Goal: Navigation & Orientation: Find specific page/section

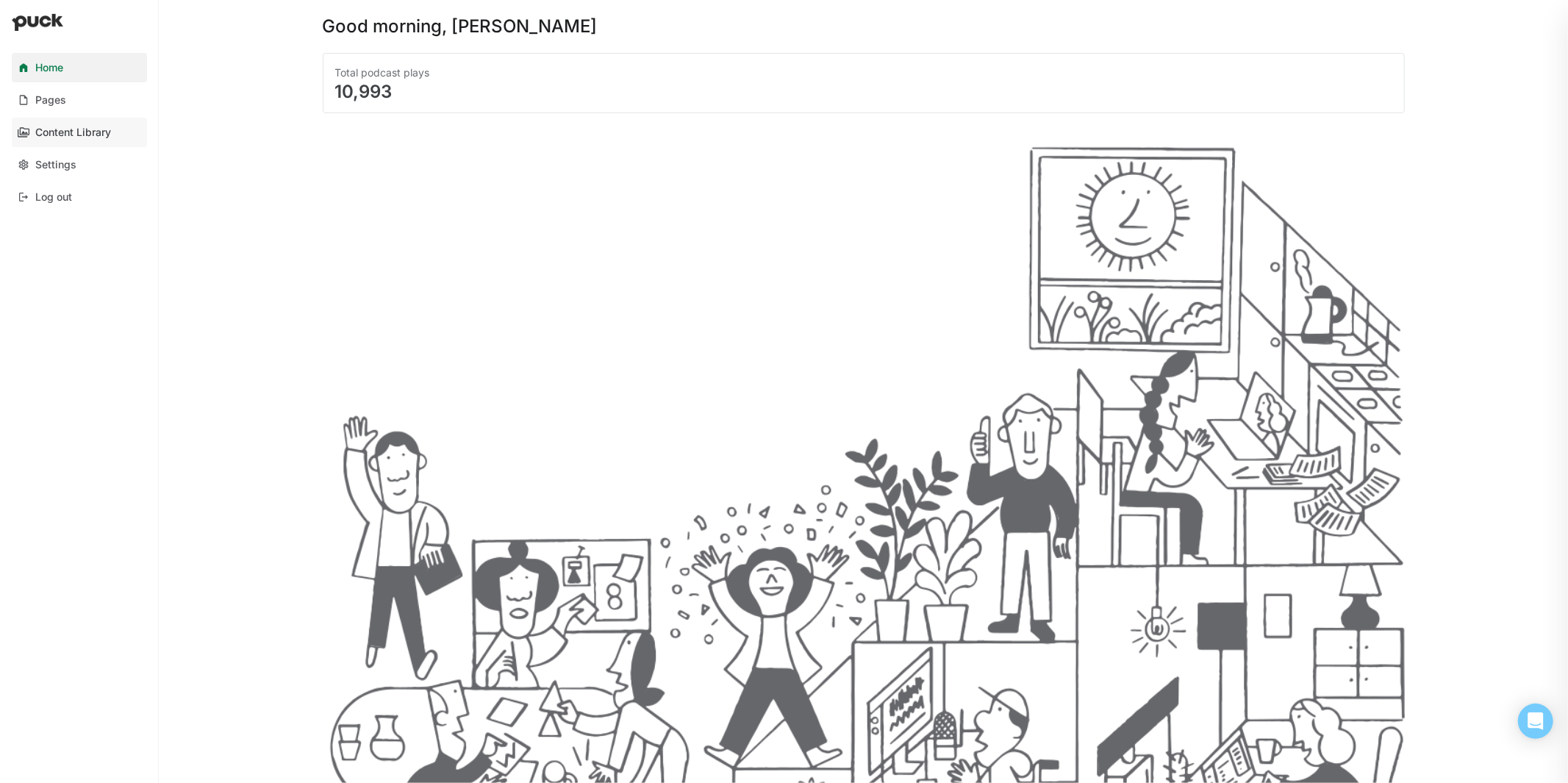
click at [56, 132] on div "Content Library" at bounding box center [73, 133] width 76 height 13
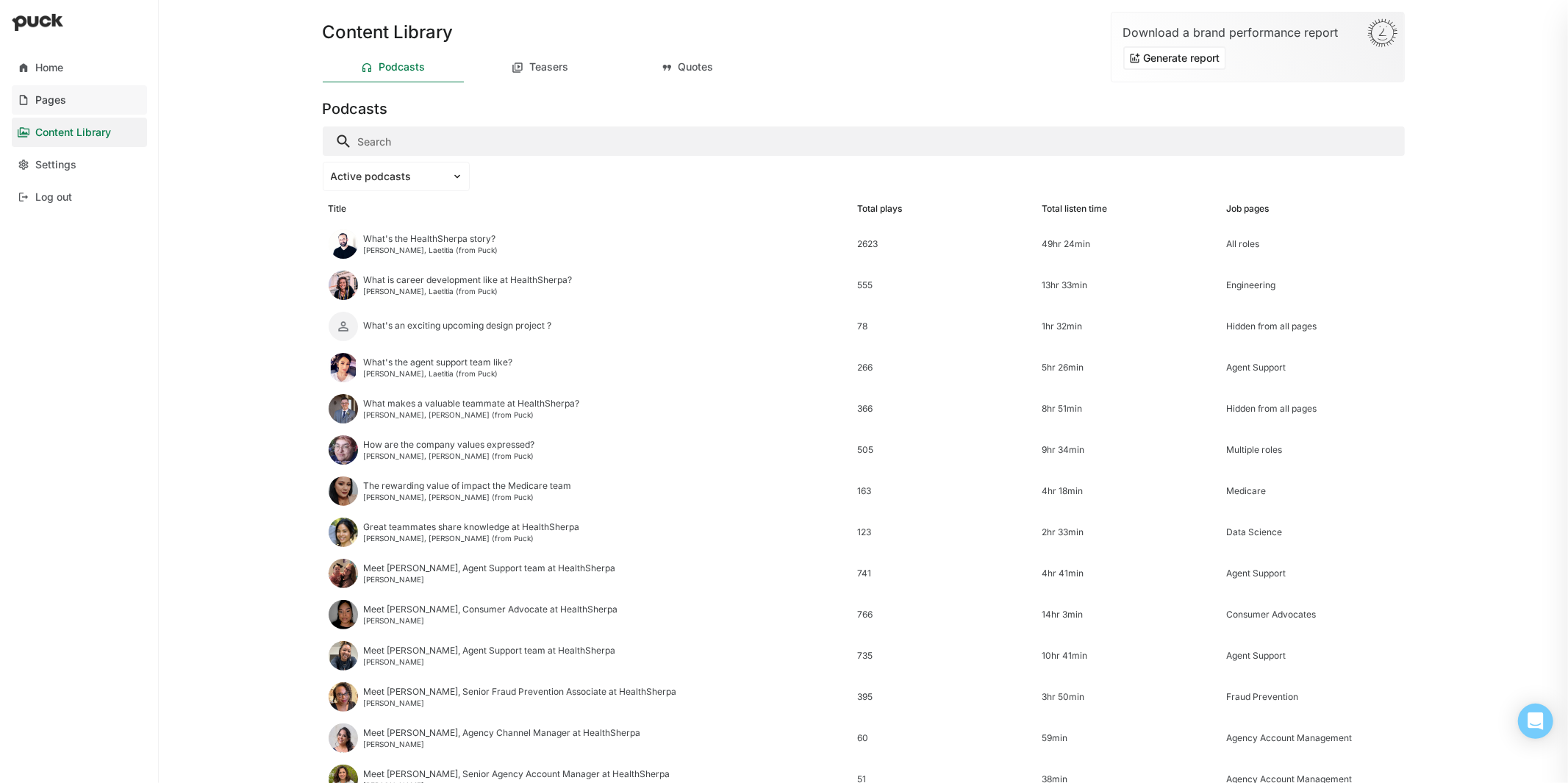
click at [33, 107] on link "Pages" at bounding box center [79, 100] width 135 height 29
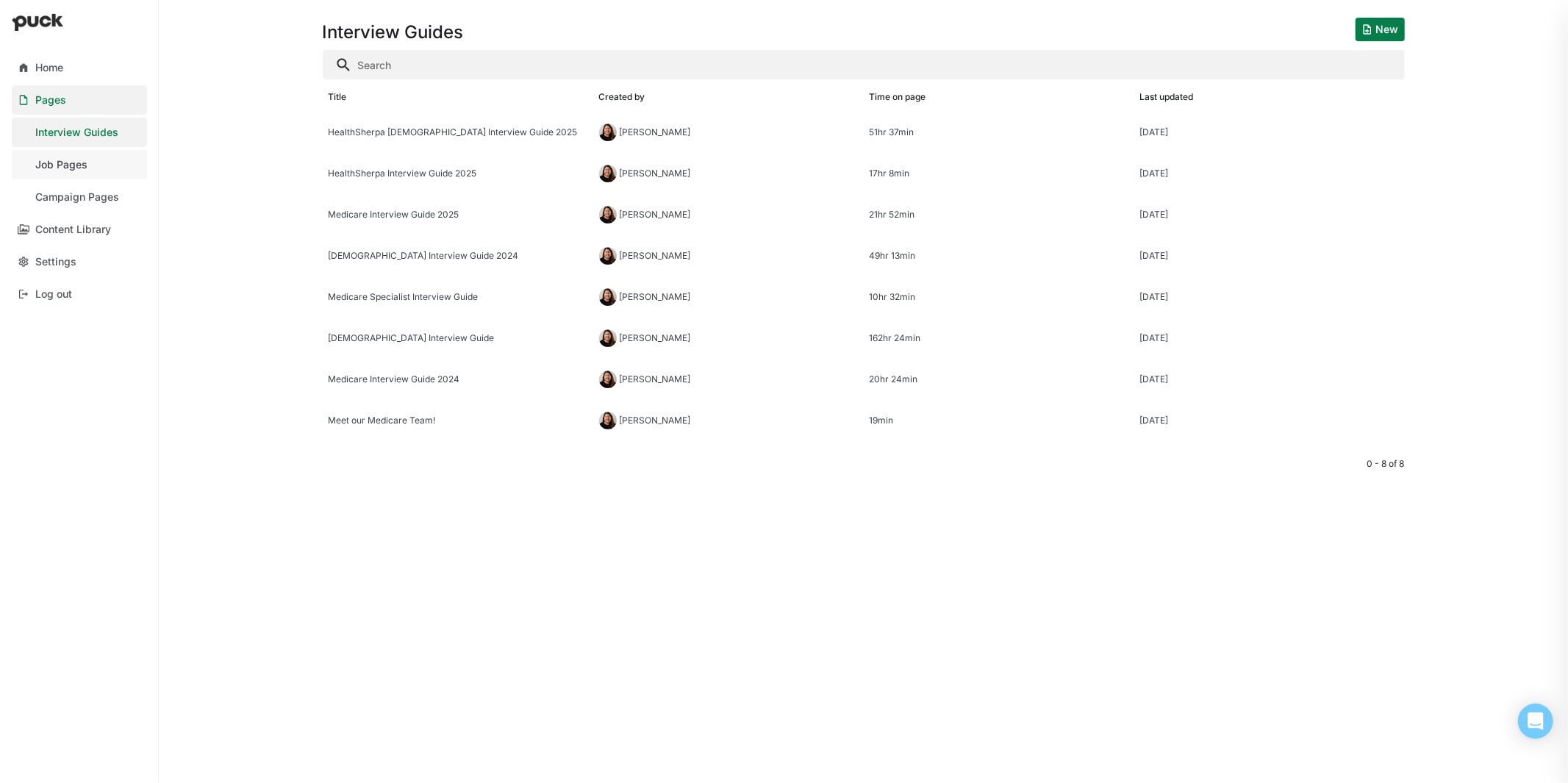
click at [81, 166] on div "Job Pages" at bounding box center [62, 165] width 53 height 13
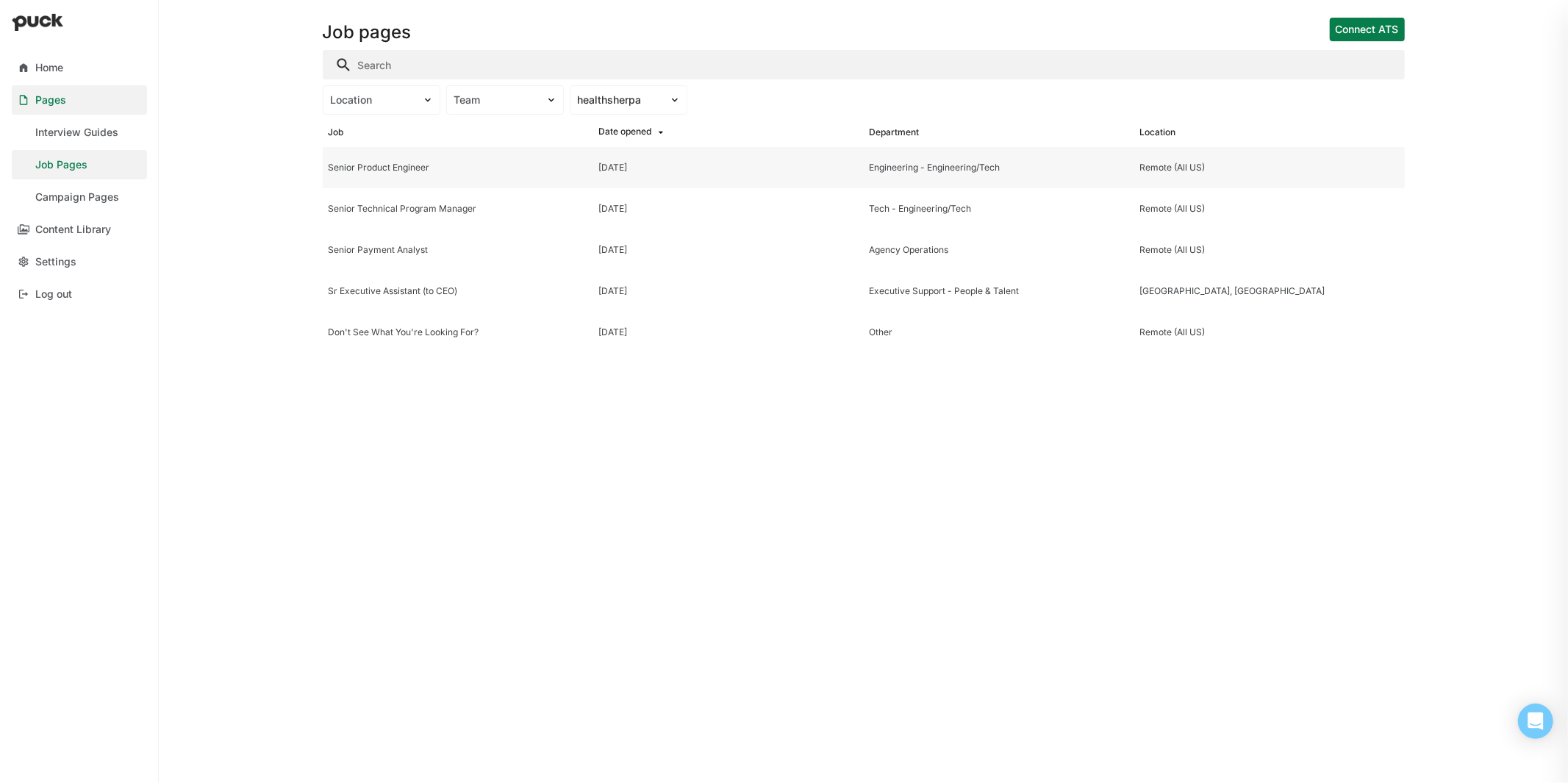
click at [400, 162] on div "Senior Product Engineer" at bounding box center [458, 167] width 259 height 10
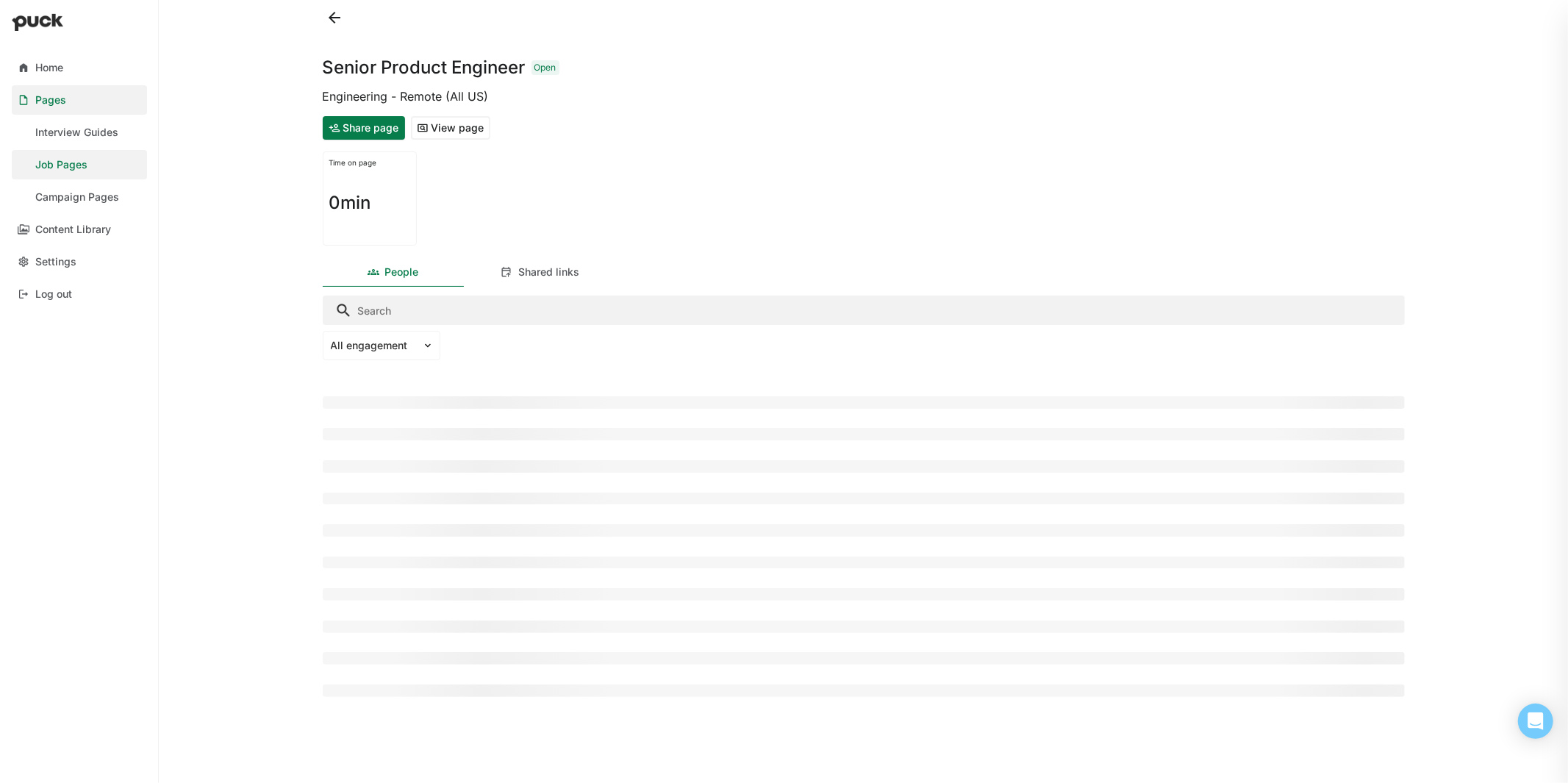
click at [438, 132] on button "View page" at bounding box center [451, 128] width 80 height 24
